Goal: Contribute content

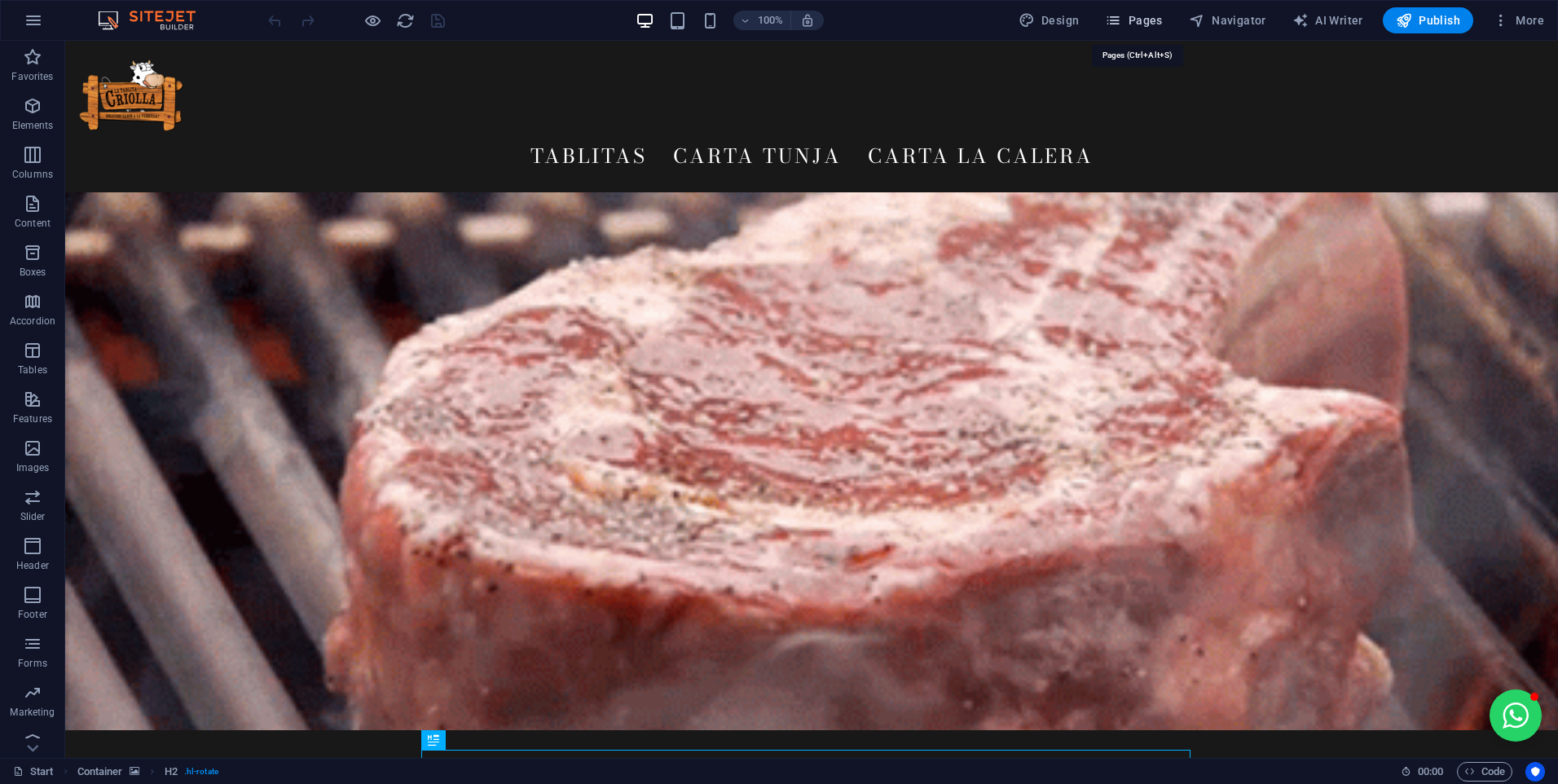
click at [1149, 24] on span "Pages" at bounding box center [1134, 20] width 57 height 16
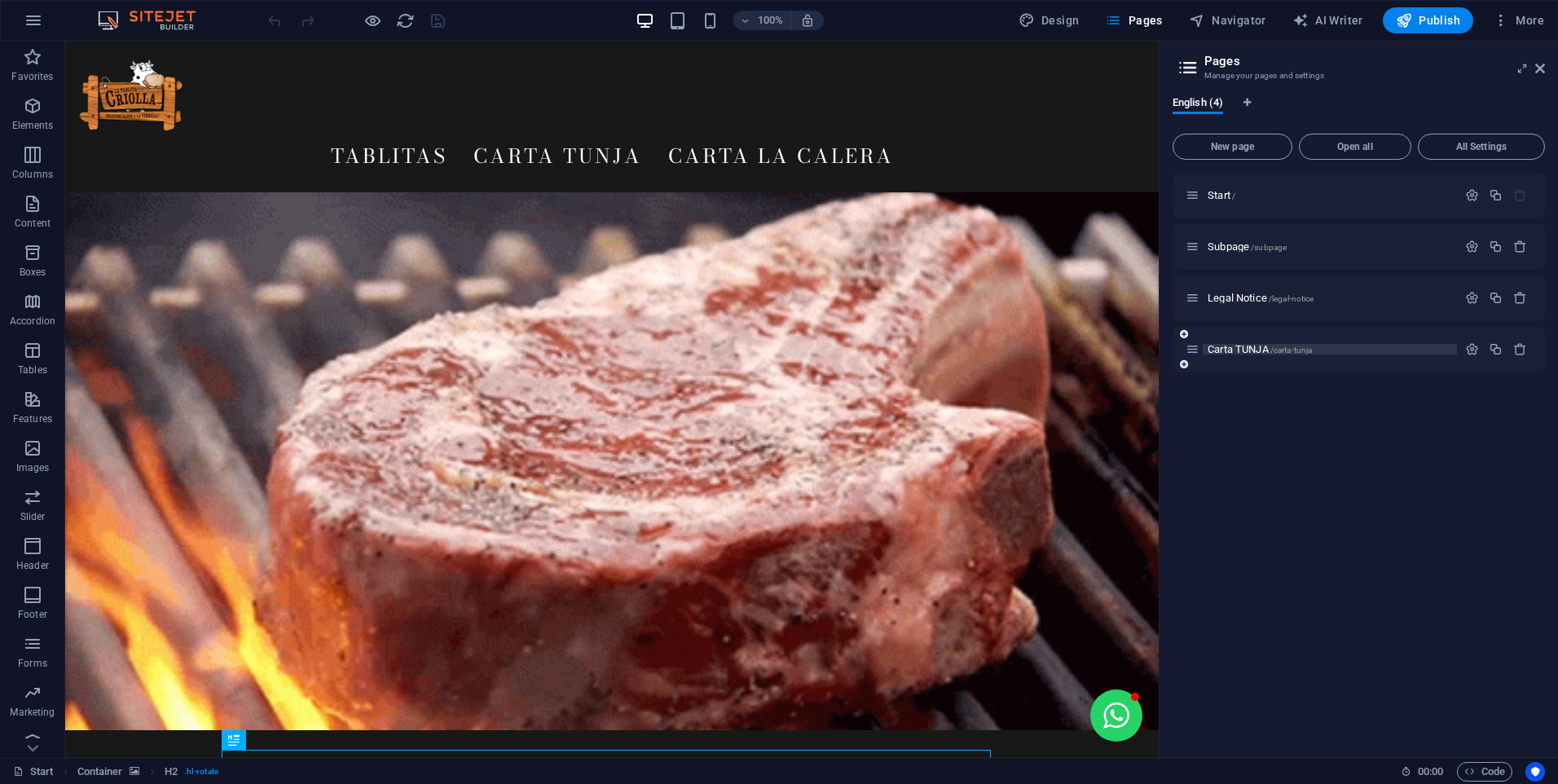
click at [1232, 350] on span "Carta TUNJA /carta-tunja" at bounding box center [1260, 349] width 104 height 12
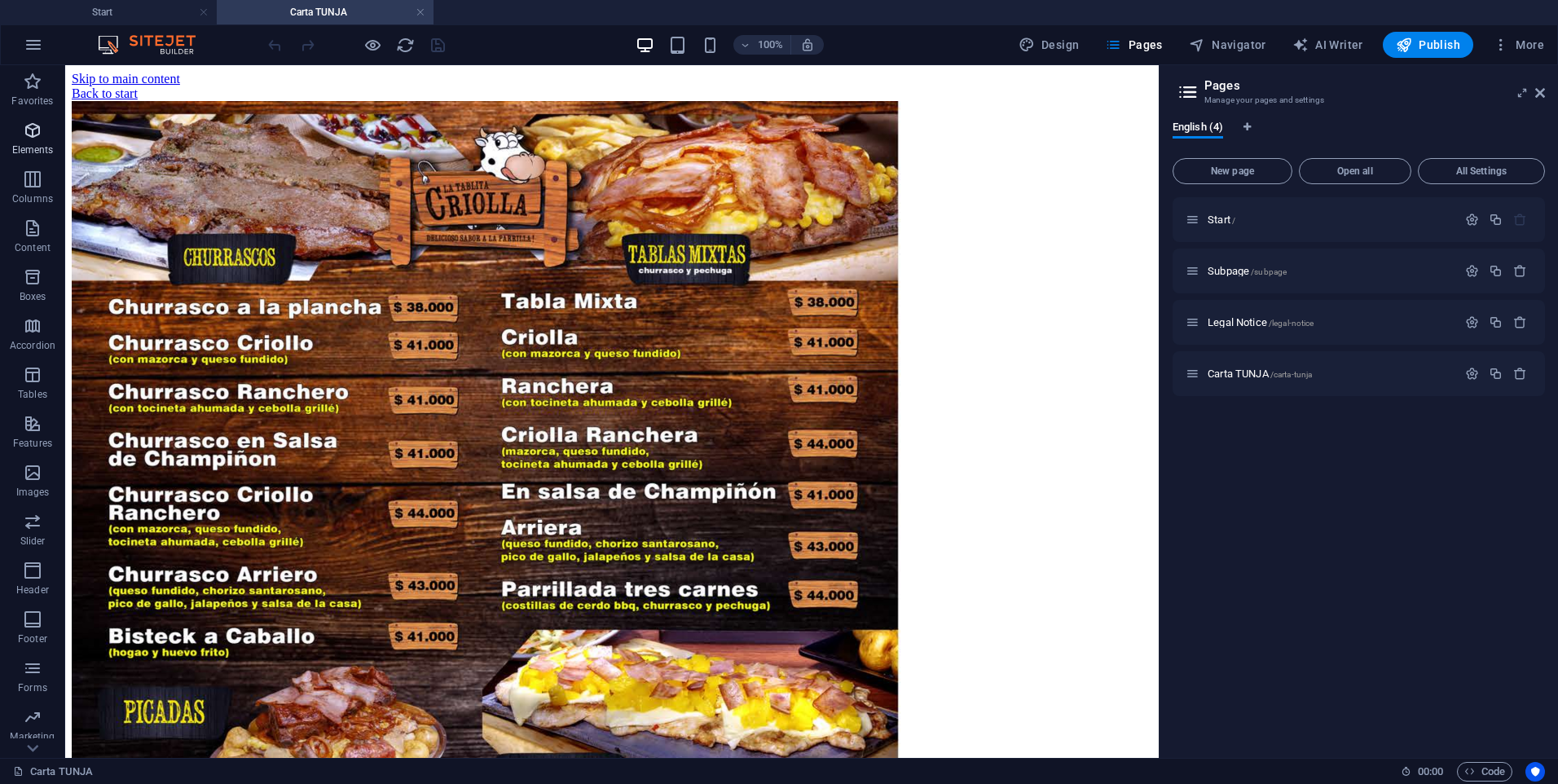
click at [42, 150] on p "Elements" at bounding box center [33, 150] width 42 height 13
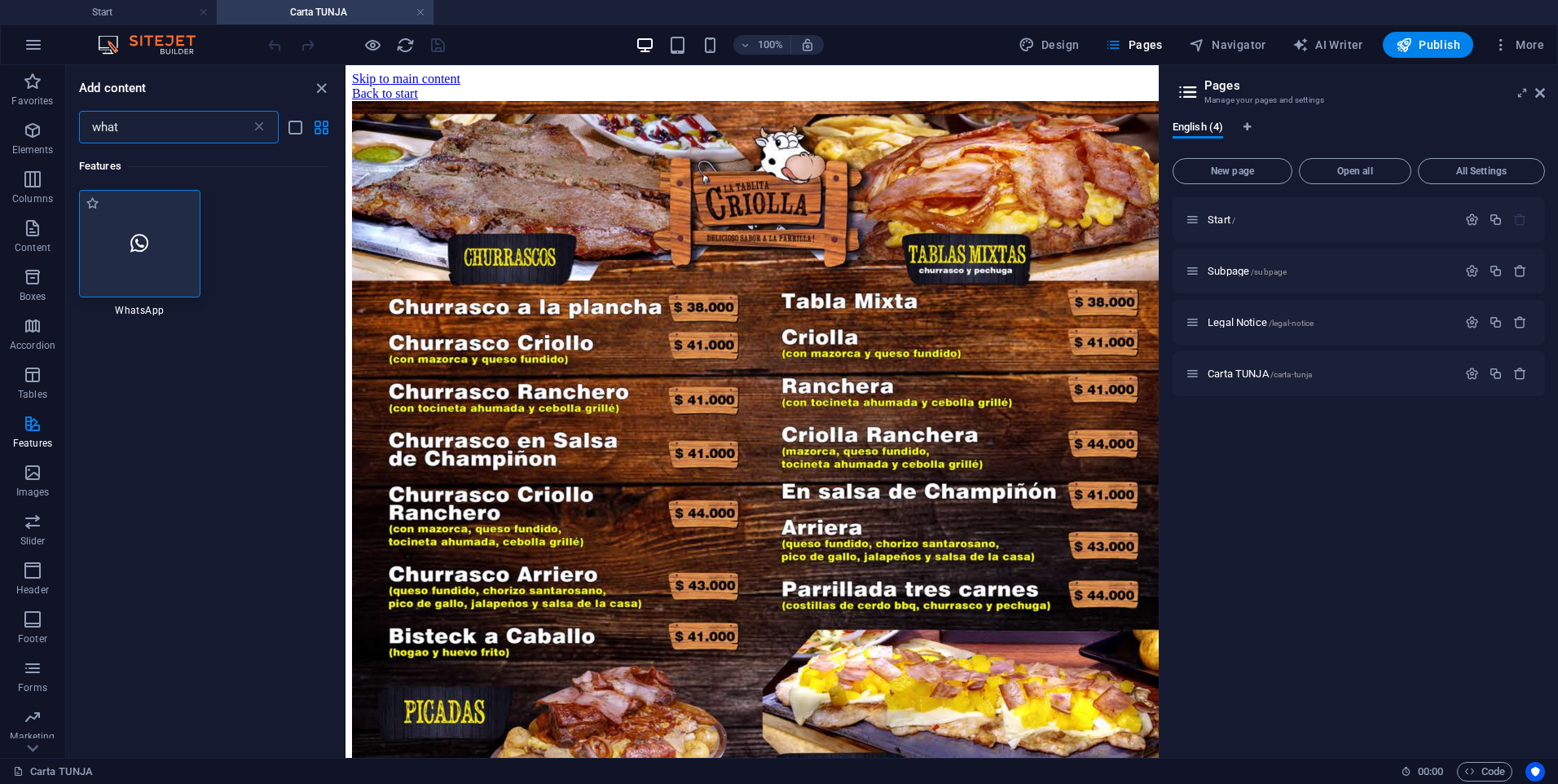
type input "what"
click at [168, 227] on div at bounding box center [140, 244] width 121 height 108
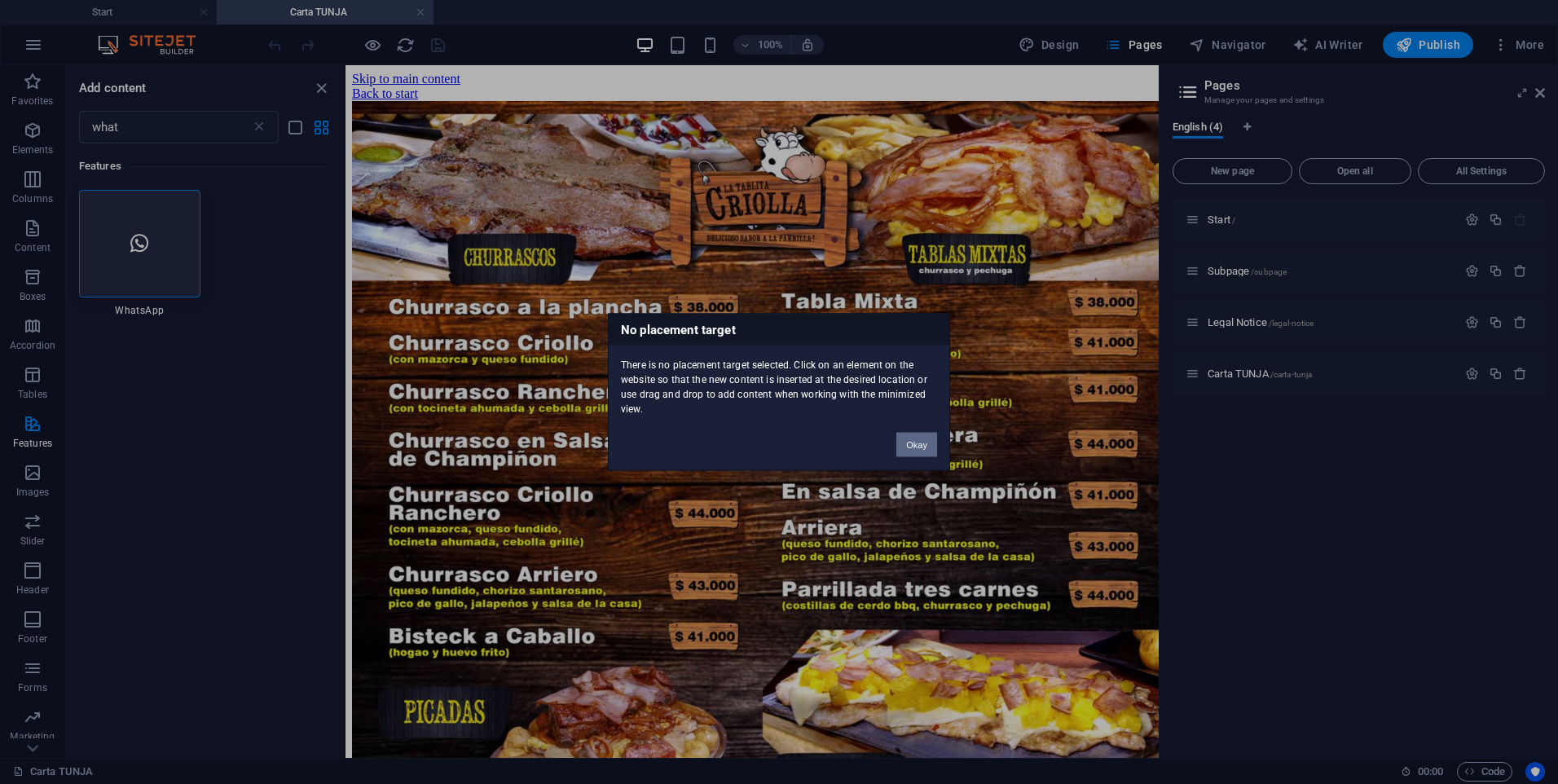
drag, startPoint x: 918, startPoint y: 452, endPoint x: 574, endPoint y: 382, distance: 351.0
click at [918, 452] on button "Okay" at bounding box center [916, 444] width 41 height 25
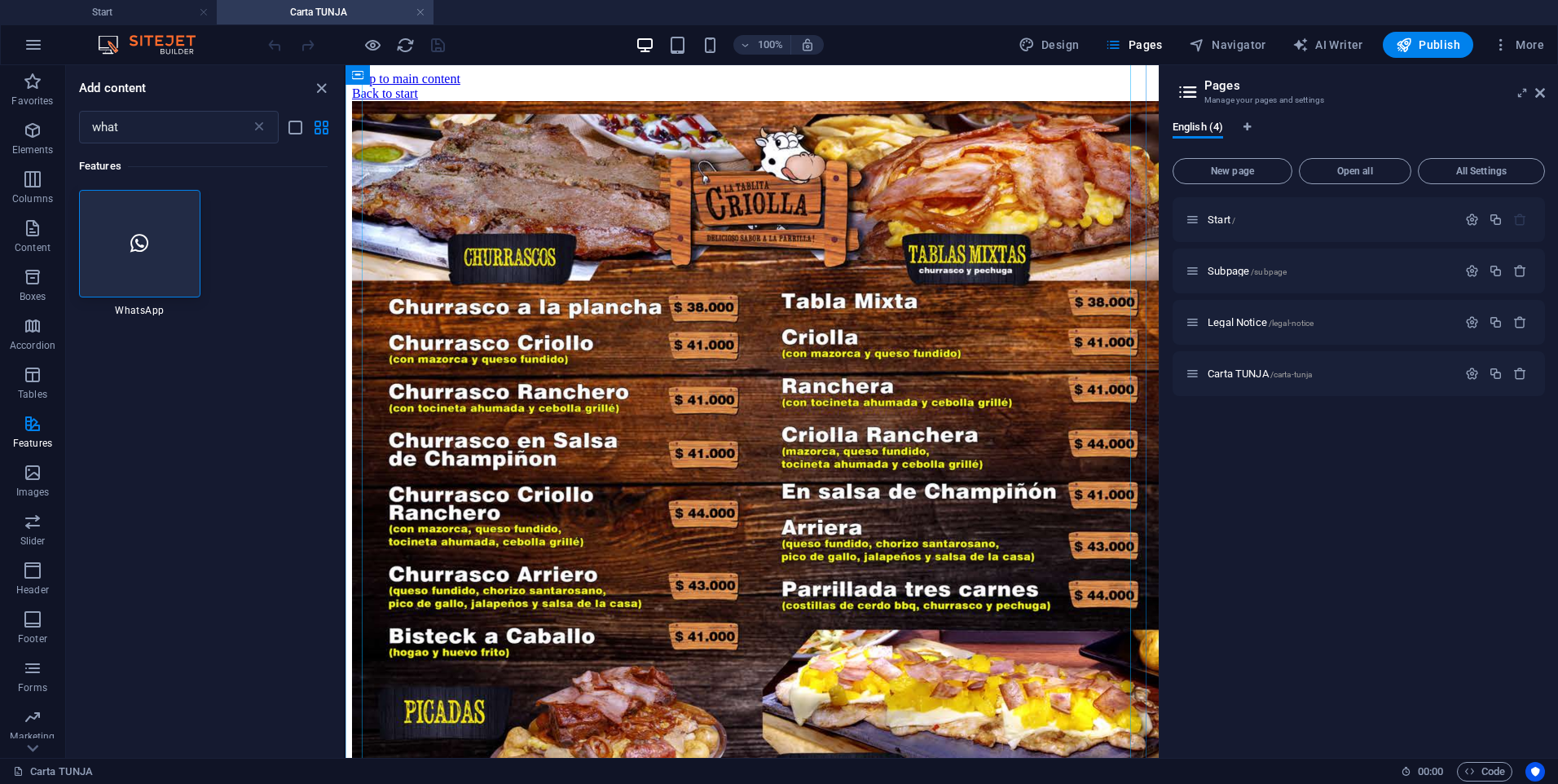
scroll to position [685, 0]
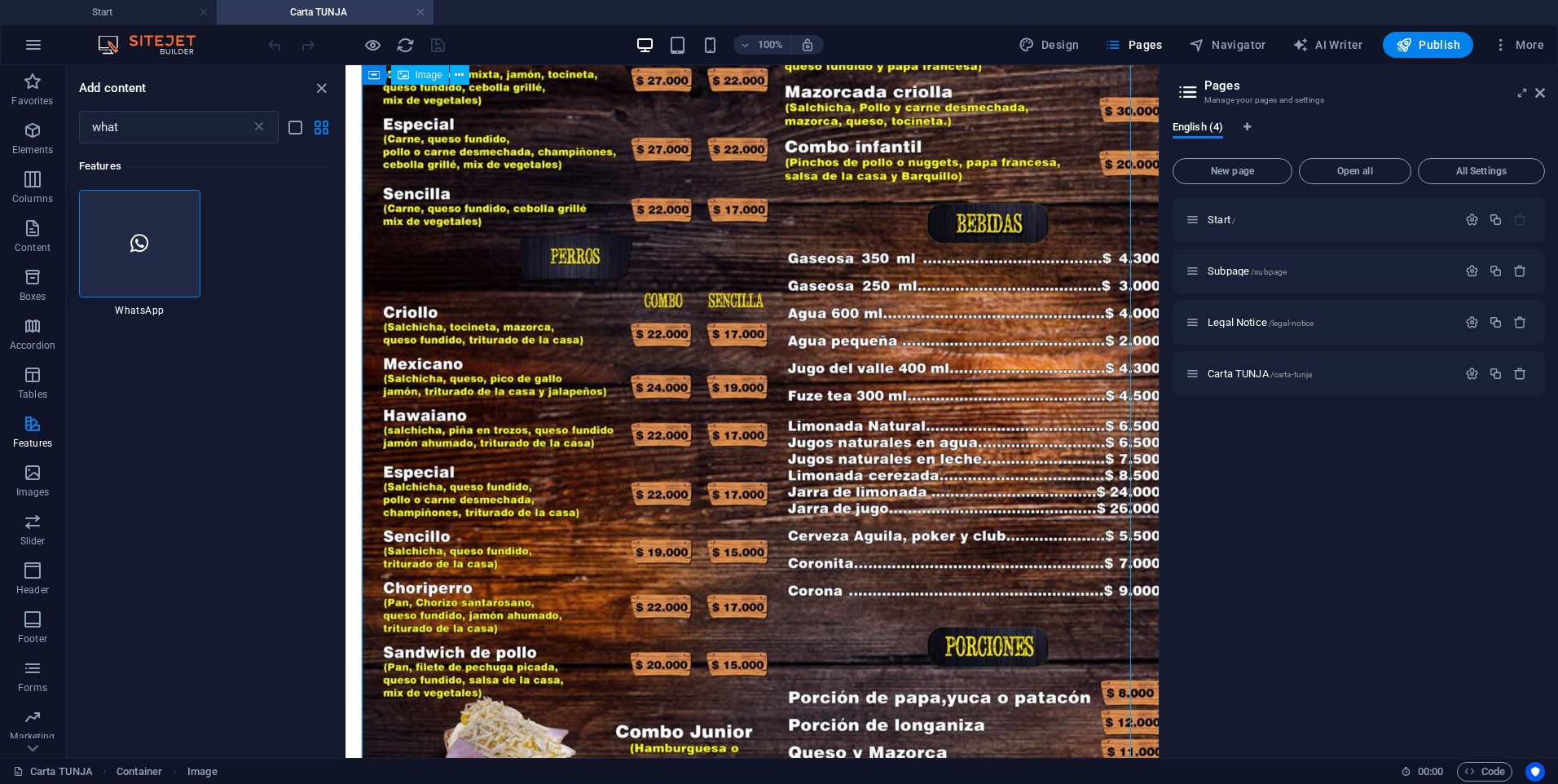
scroll to position [2195, 0]
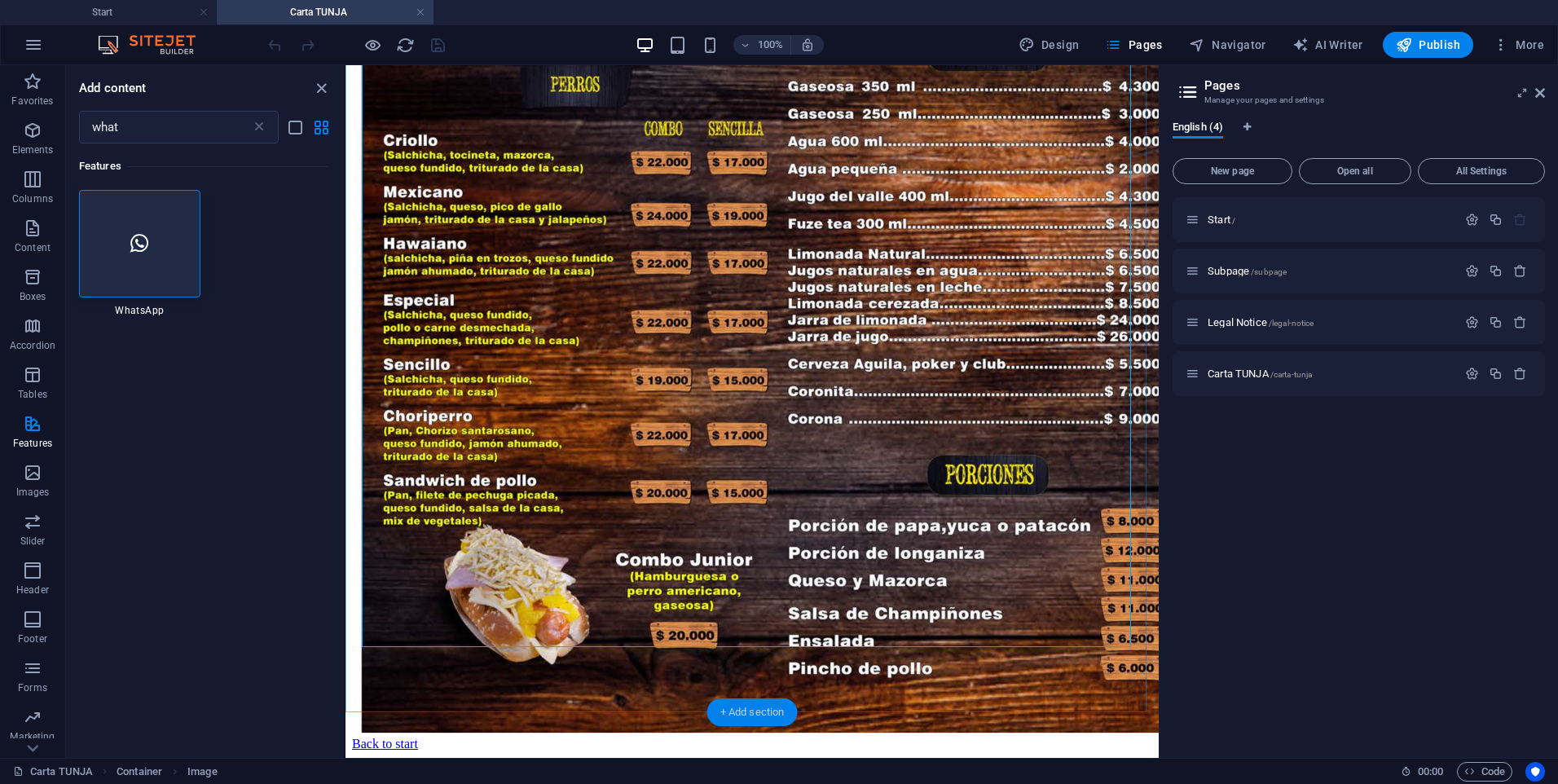
click at [716, 716] on div "+ Add section" at bounding box center [752, 712] width 90 height 27
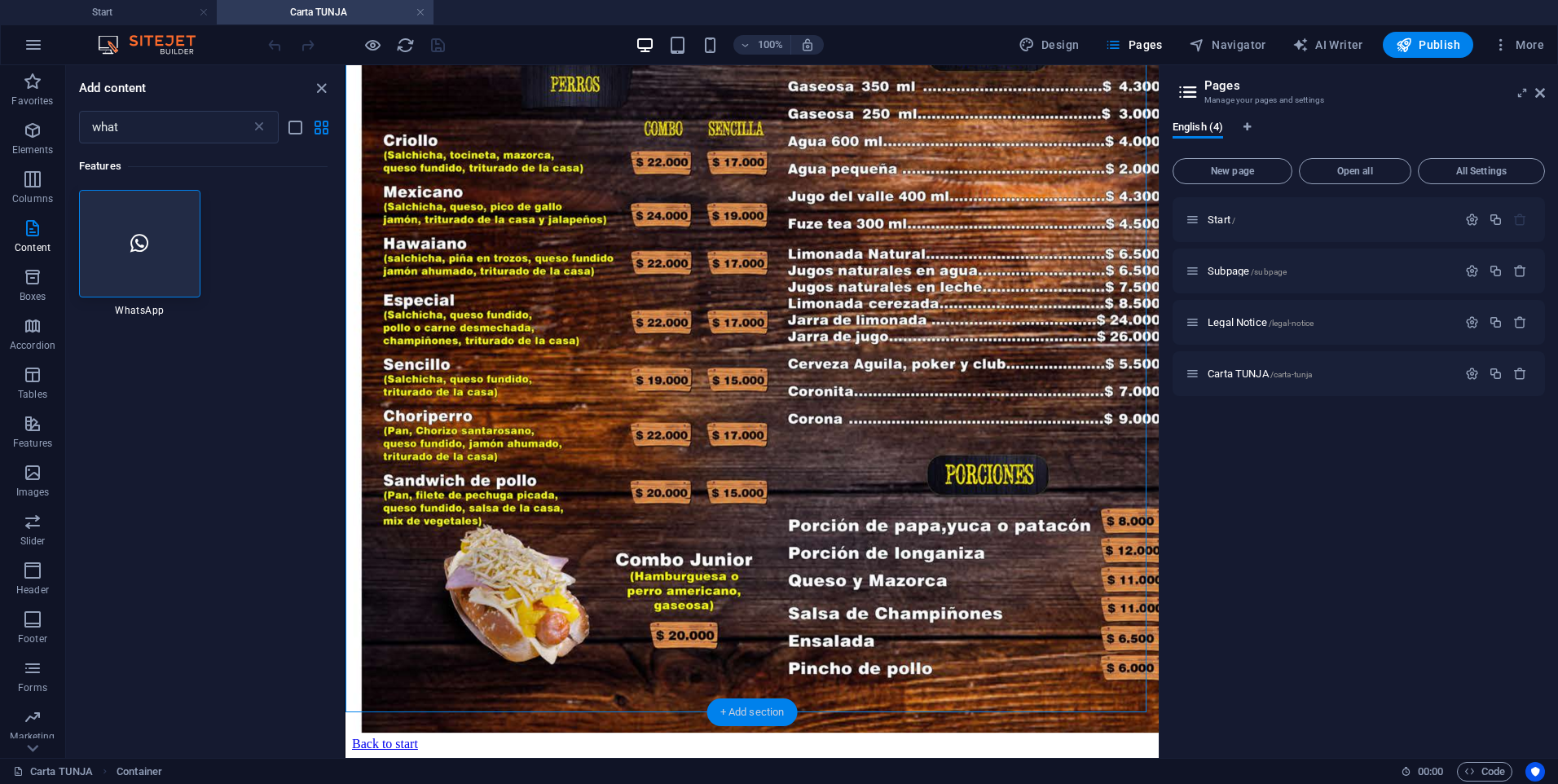
click at [728, 709] on div "+ Add section" at bounding box center [752, 712] width 90 height 27
drag, startPoint x: 180, startPoint y: 249, endPoint x: 371, endPoint y: 582, distance: 383.9
click at [180, 249] on div at bounding box center [140, 244] width 121 height 108
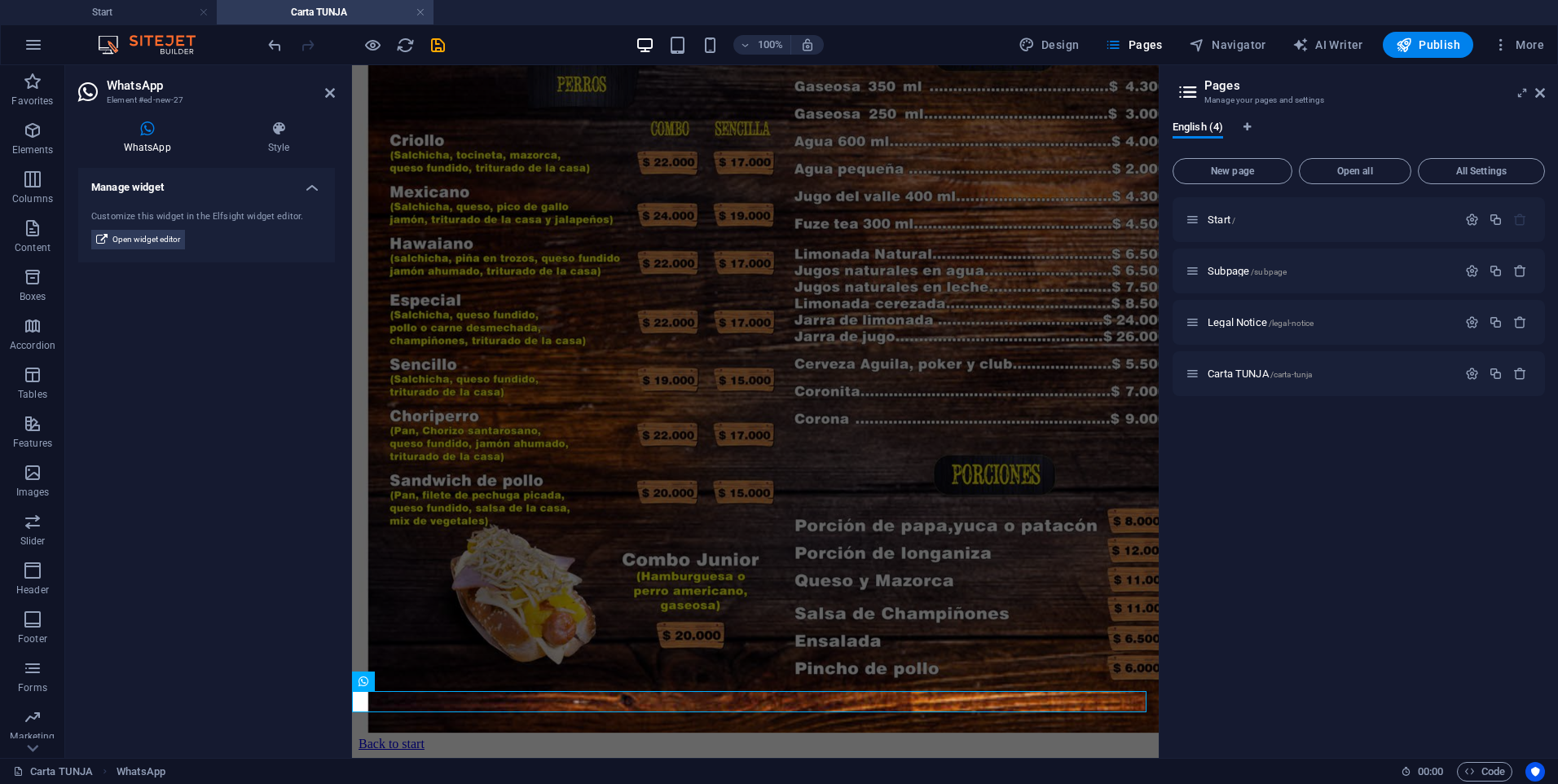
scroll to position [2213, 0]
click at [444, 49] on icon "save" at bounding box center [438, 45] width 19 height 19
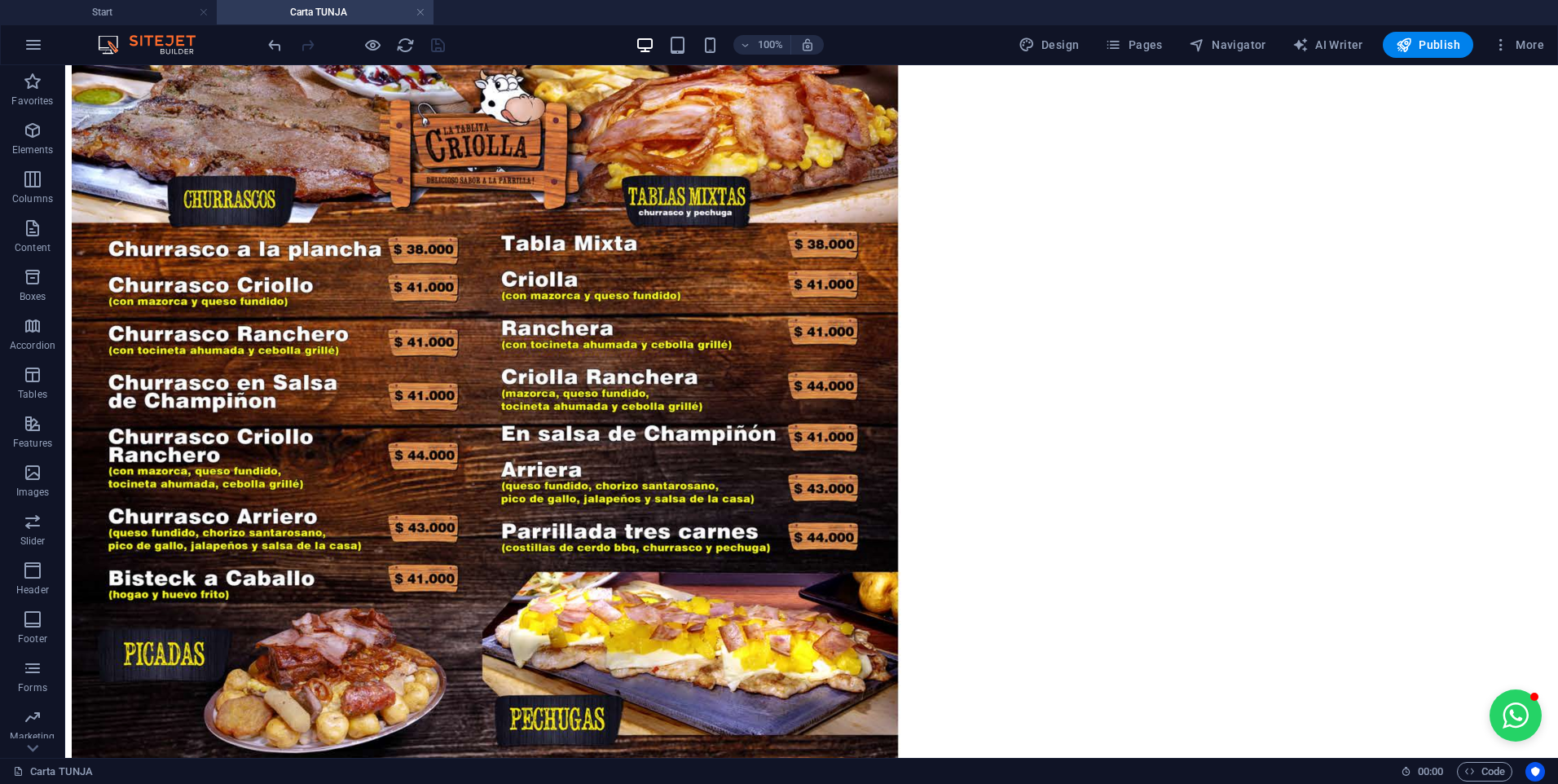
scroll to position [0, 0]
